Goal: Transaction & Acquisition: Obtain resource

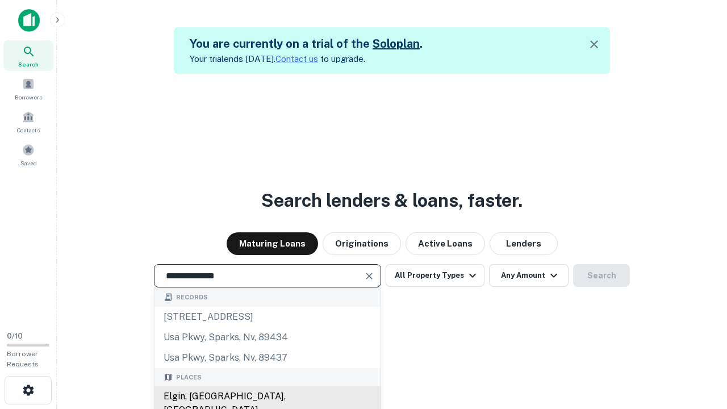
click at [267, 397] on div "Elgin, [GEOGRAPHIC_DATA], [GEOGRAPHIC_DATA]" at bounding box center [268, 403] width 226 height 34
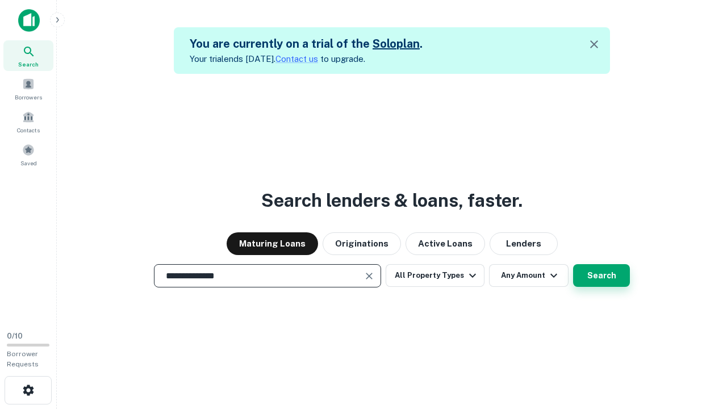
type input "**********"
click at [573, 264] on button "Search" at bounding box center [601, 275] width 57 height 23
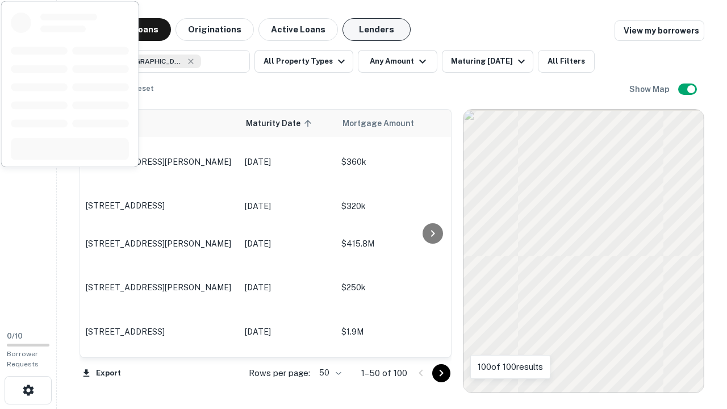
click at [377, 30] on button "Lenders" at bounding box center [377, 29] width 68 height 23
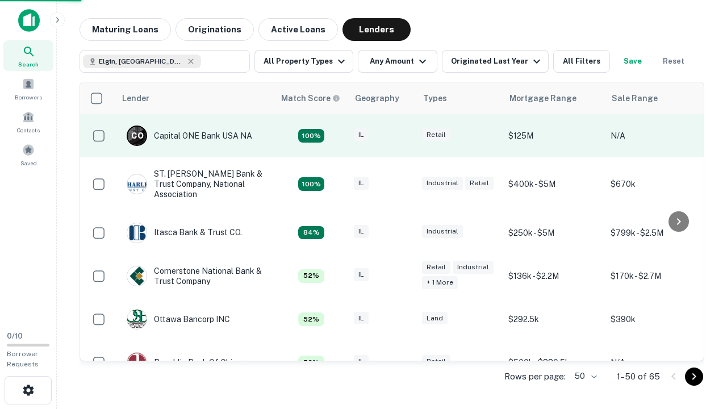
click at [403, 136] on div "IL" at bounding box center [382, 135] width 57 height 15
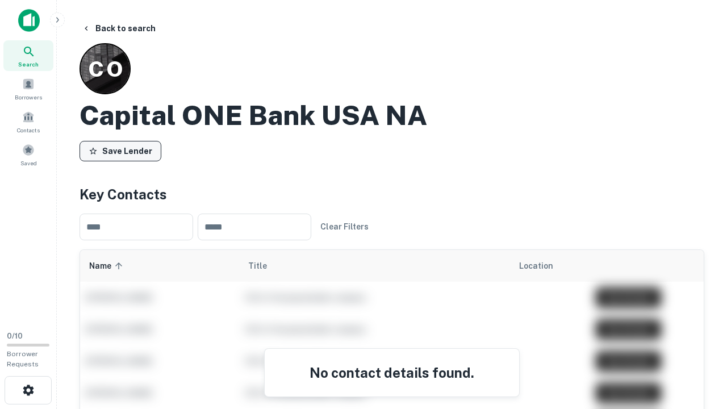
click at [120, 151] on button "Save Lender" at bounding box center [121, 151] width 82 height 20
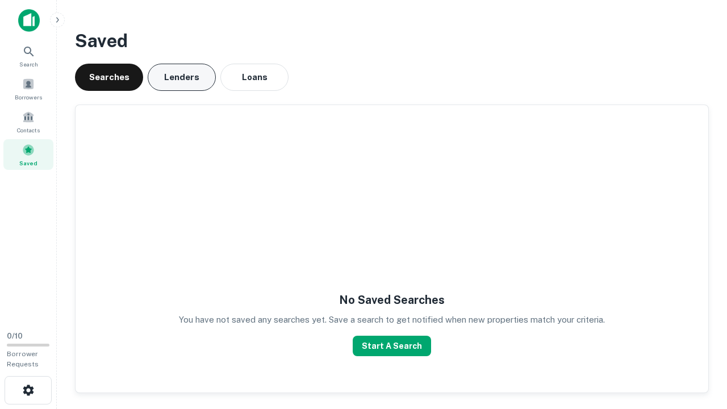
click at [182, 77] on button "Lenders" at bounding box center [182, 77] width 68 height 27
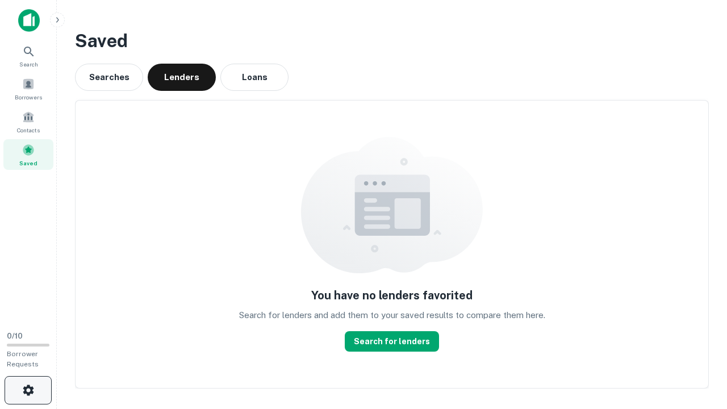
click at [28, 390] on icon "button" at bounding box center [29, 390] width 14 height 14
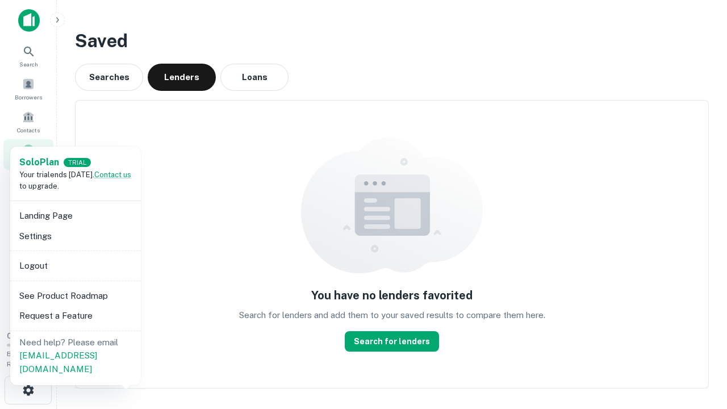
click at [75, 265] on li "Logout" at bounding box center [76, 266] width 122 height 20
